Goal: Task Accomplishment & Management: Manage account settings

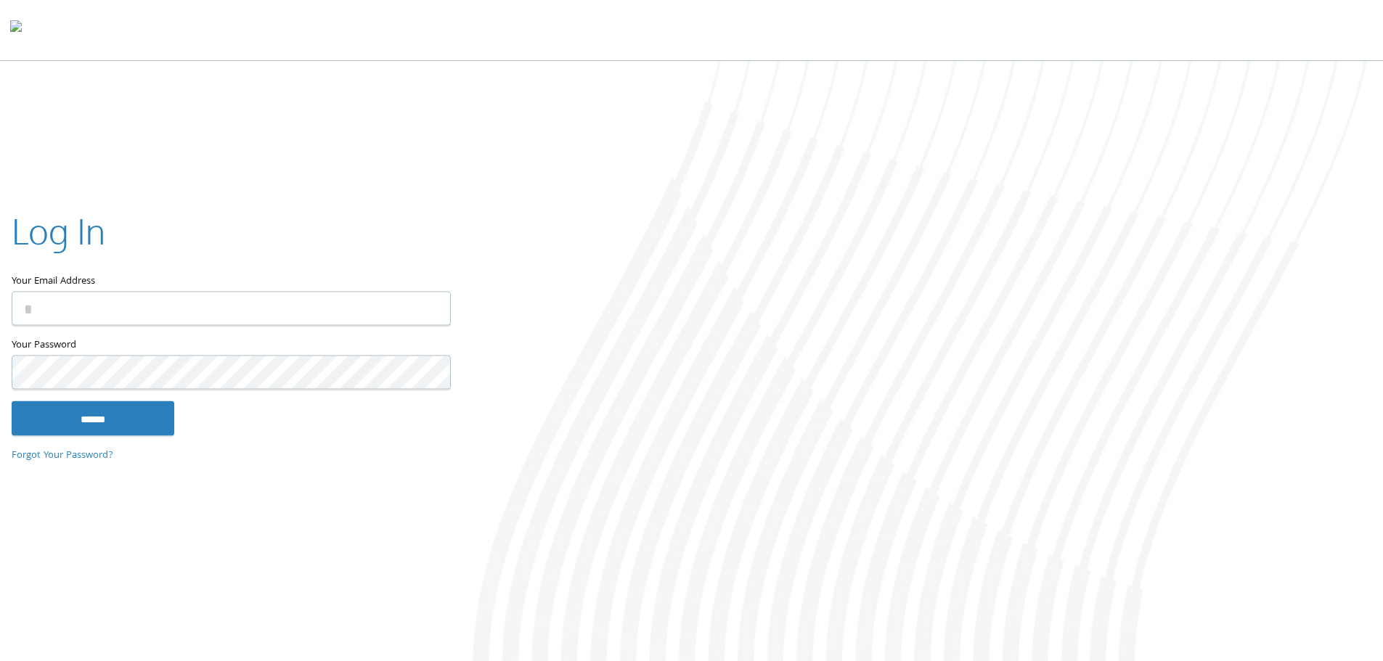
type input "**********"
click at [96, 417] on input "******" at bounding box center [93, 418] width 163 height 35
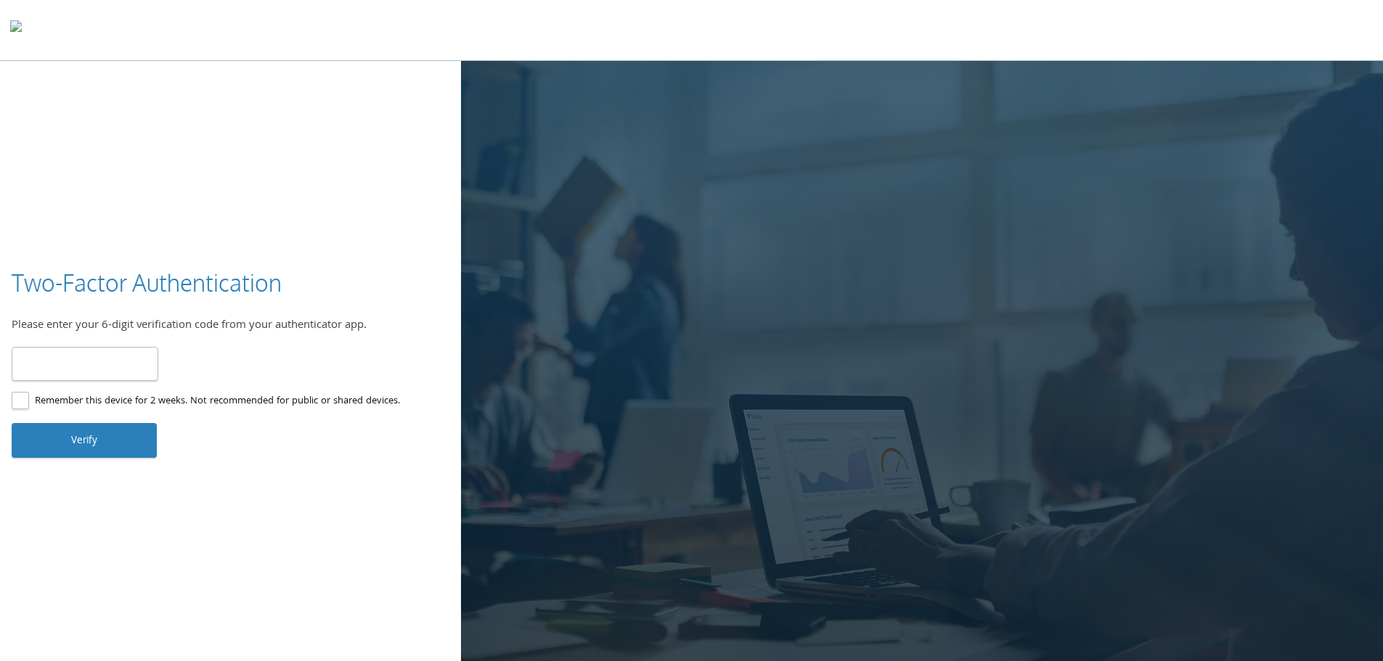
click at [78, 362] on input "number" at bounding box center [85, 364] width 147 height 34
type input "******"
